Goal: Task Accomplishment & Management: Use online tool/utility

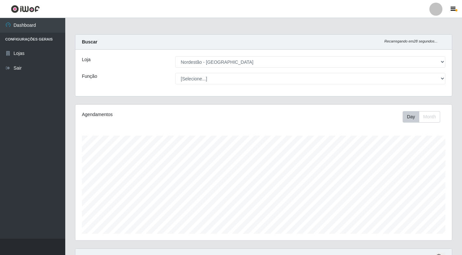
select select "454"
select select "1"
click at [175, 73] on select "[Selecione...] Balconista de Padaria Balconista de Padaria + Balconista de Pada…" at bounding box center [310, 78] width 270 height 11
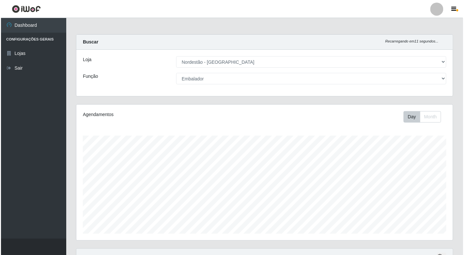
scroll to position [145, 0]
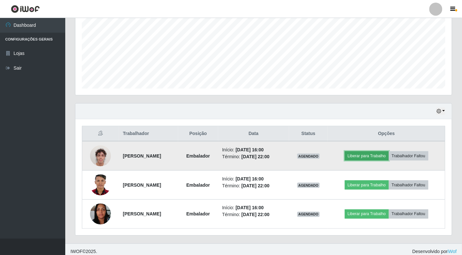
click at [365, 156] on button "Liberar para Trabalho" at bounding box center [367, 155] width 44 height 9
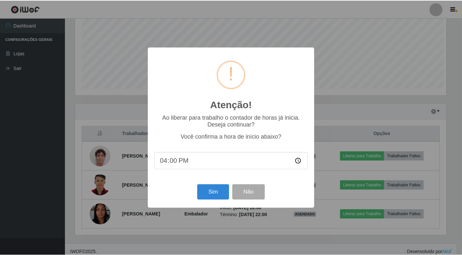
scroll to position [135, 373]
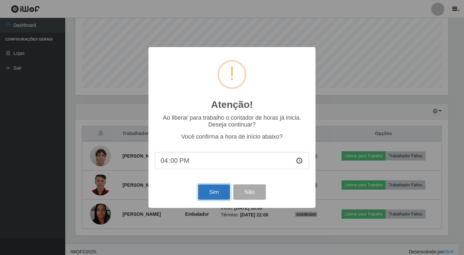
click at [224, 193] on button "Sim" at bounding box center [214, 191] width 32 height 15
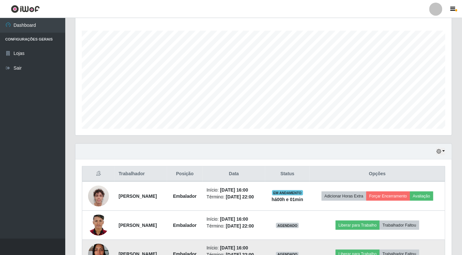
scroll to position [150, 0]
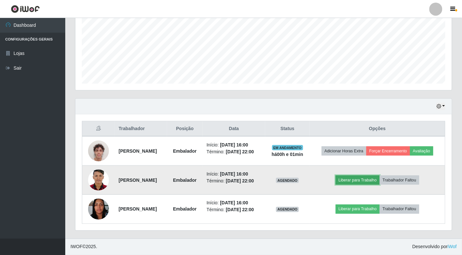
click at [374, 182] on button "Liberar para Trabalho" at bounding box center [358, 179] width 44 height 9
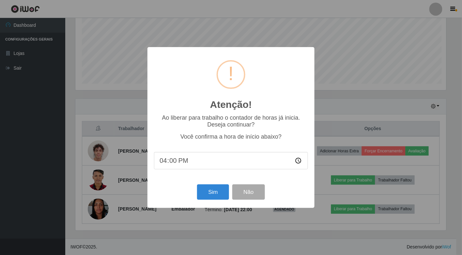
scroll to position [135, 373]
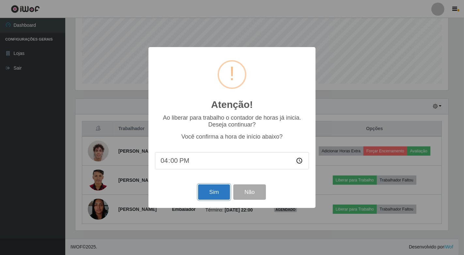
click at [221, 196] on button "Sim" at bounding box center [214, 191] width 32 height 15
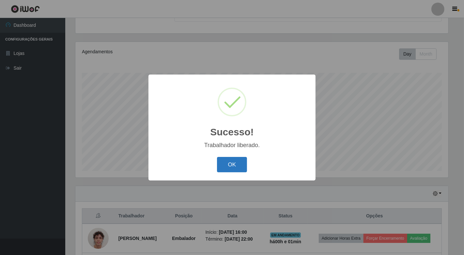
click at [238, 169] on button "OK" at bounding box center [232, 164] width 30 height 15
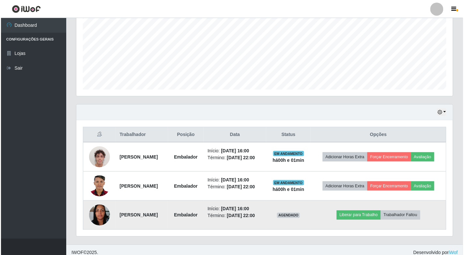
scroll to position [150, 0]
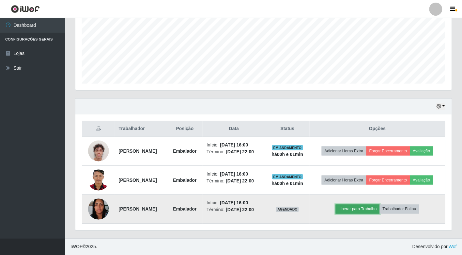
click at [366, 209] on button "Liberar para Trabalho" at bounding box center [358, 208] width 44 height 9
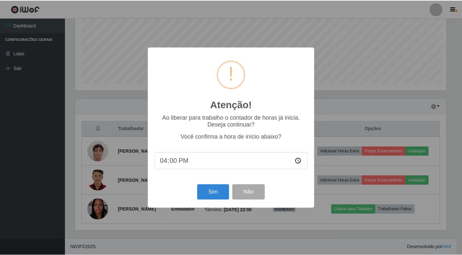
scroll to position [135, 373]
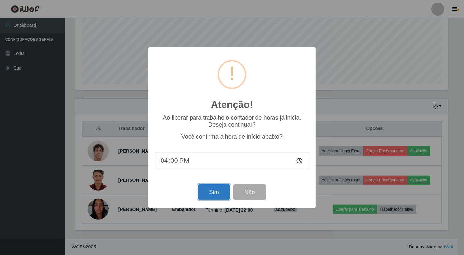
click at [217, 188] on button "Sim" at bounding box center [214, 191] width 32 height 15
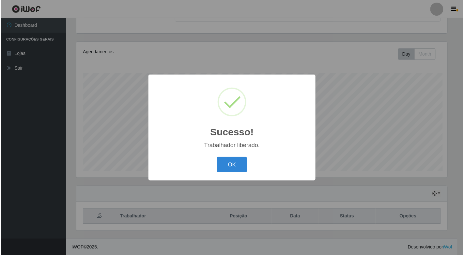
scroll to position [0, 0]
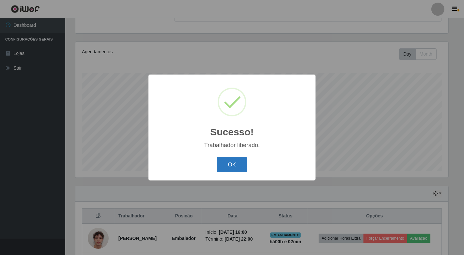
click at [234, 165] on button "OK" at bounding box center [232, 164] width 30 height 15
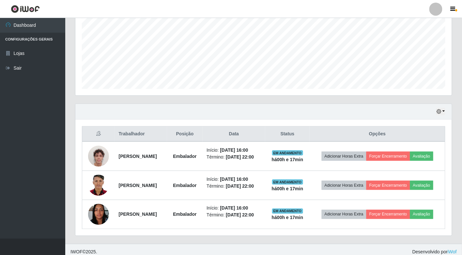
scroll to position [150, 0]
